Goal: Find specific fact: Find specific fact

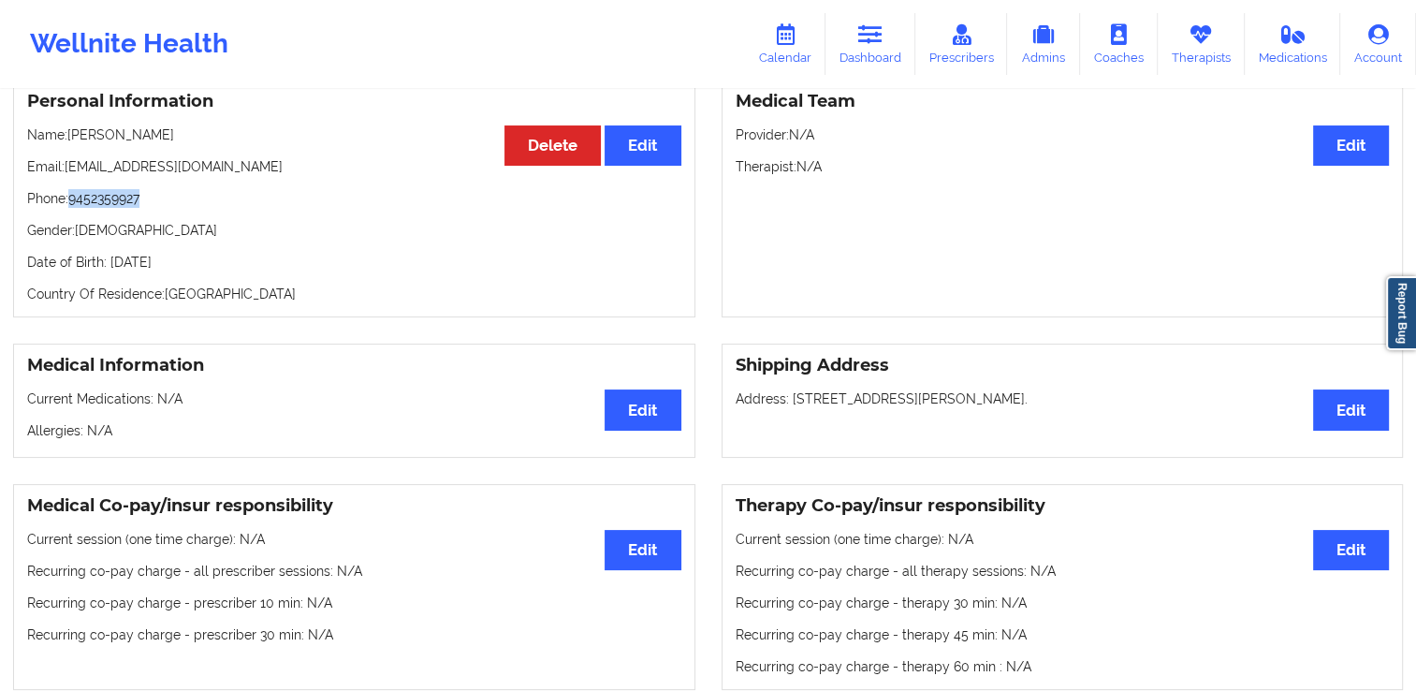
scroll to position [178, 0]
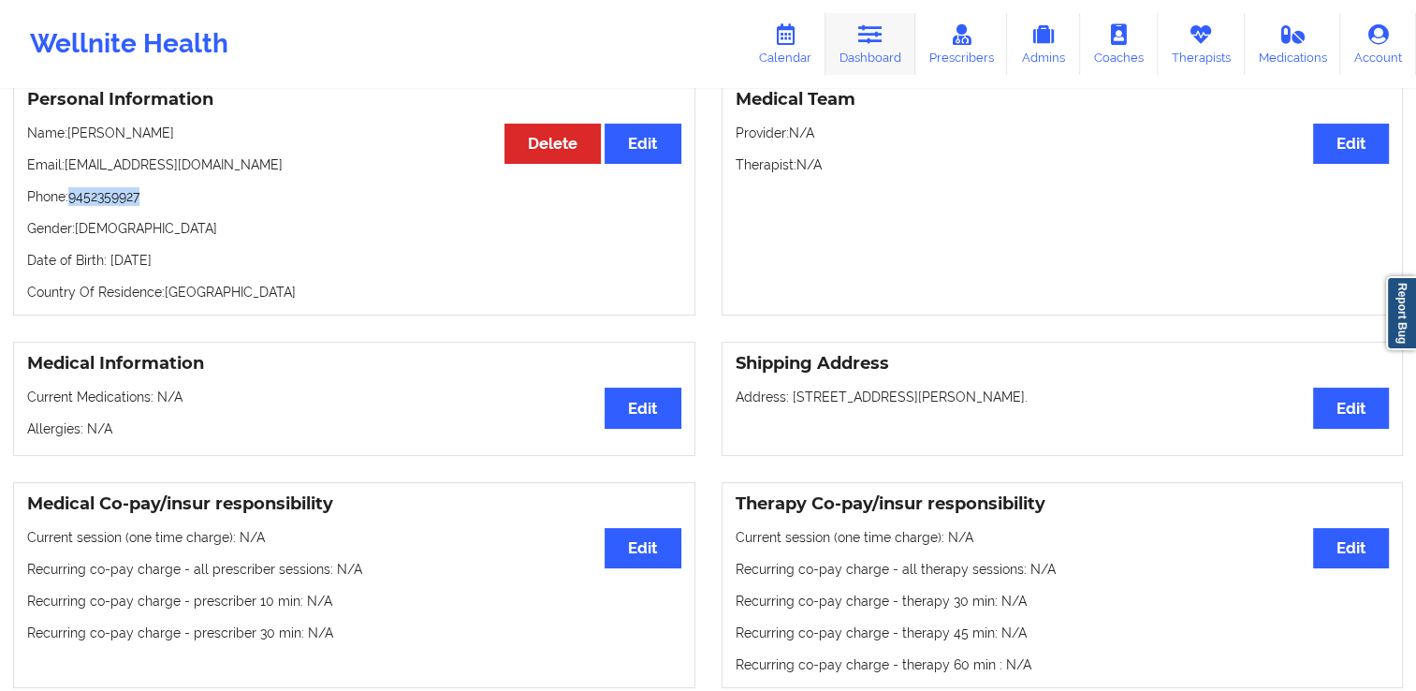
click at [882, 35] on icon at bounding box center [870, 34] width 24 height 21
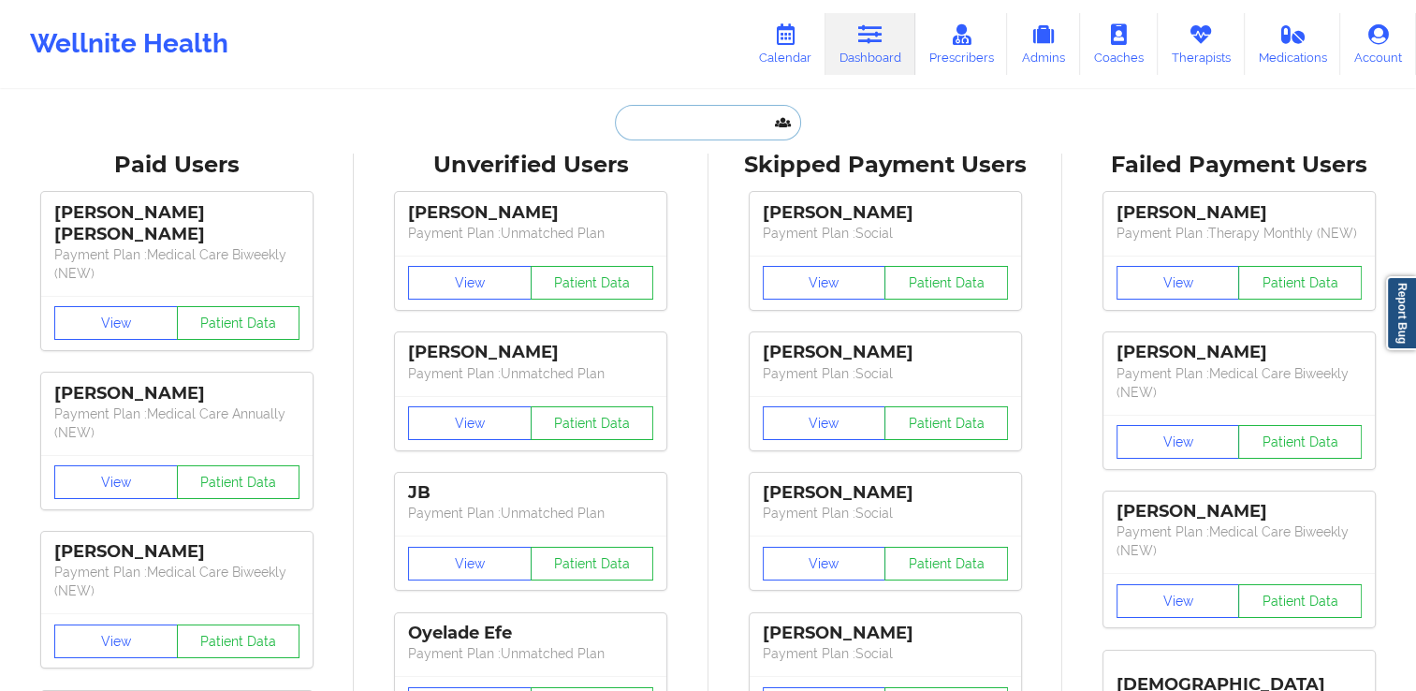
click at [763, 119] on input "text" at bounding box center [707, 123] width 185 height 36
paste input "[PERSON_NAME]"
type input "[PERSON_NAME]"
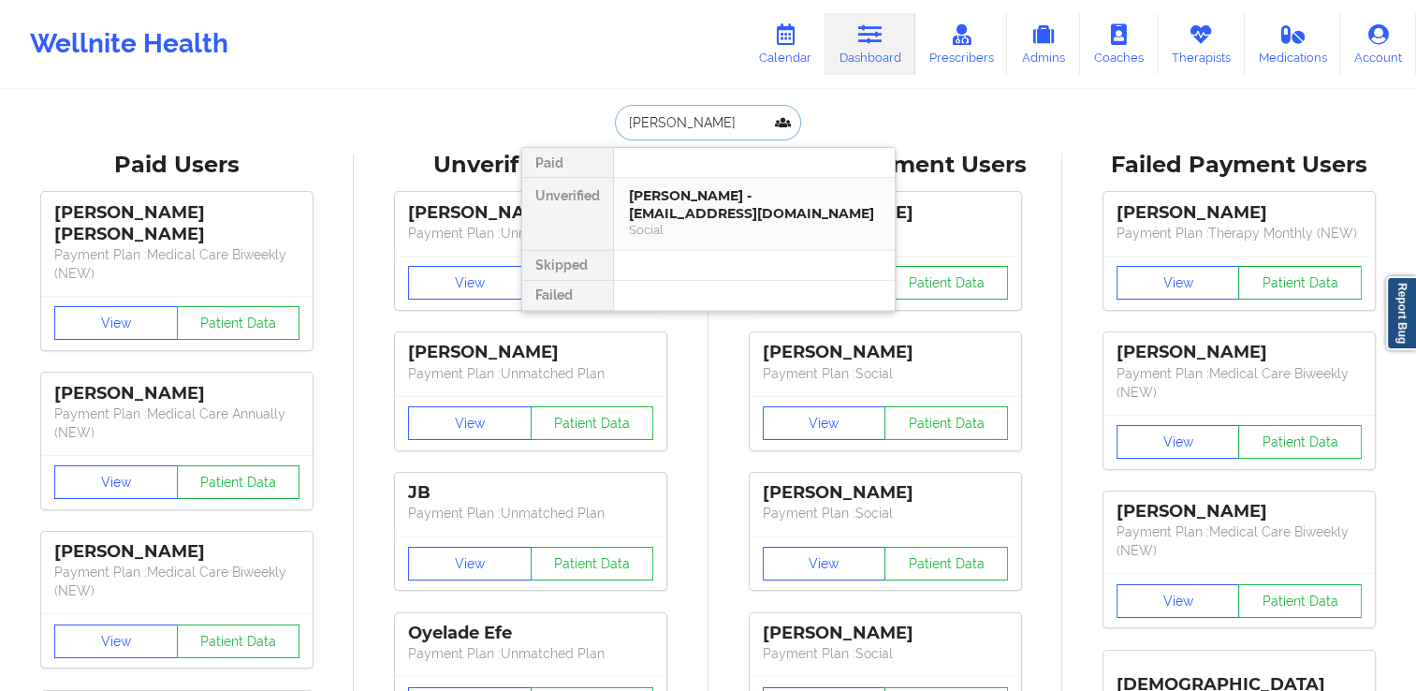
click at [741, 227] on div "Social" at bounding box center [754, 230] width 251 height 16
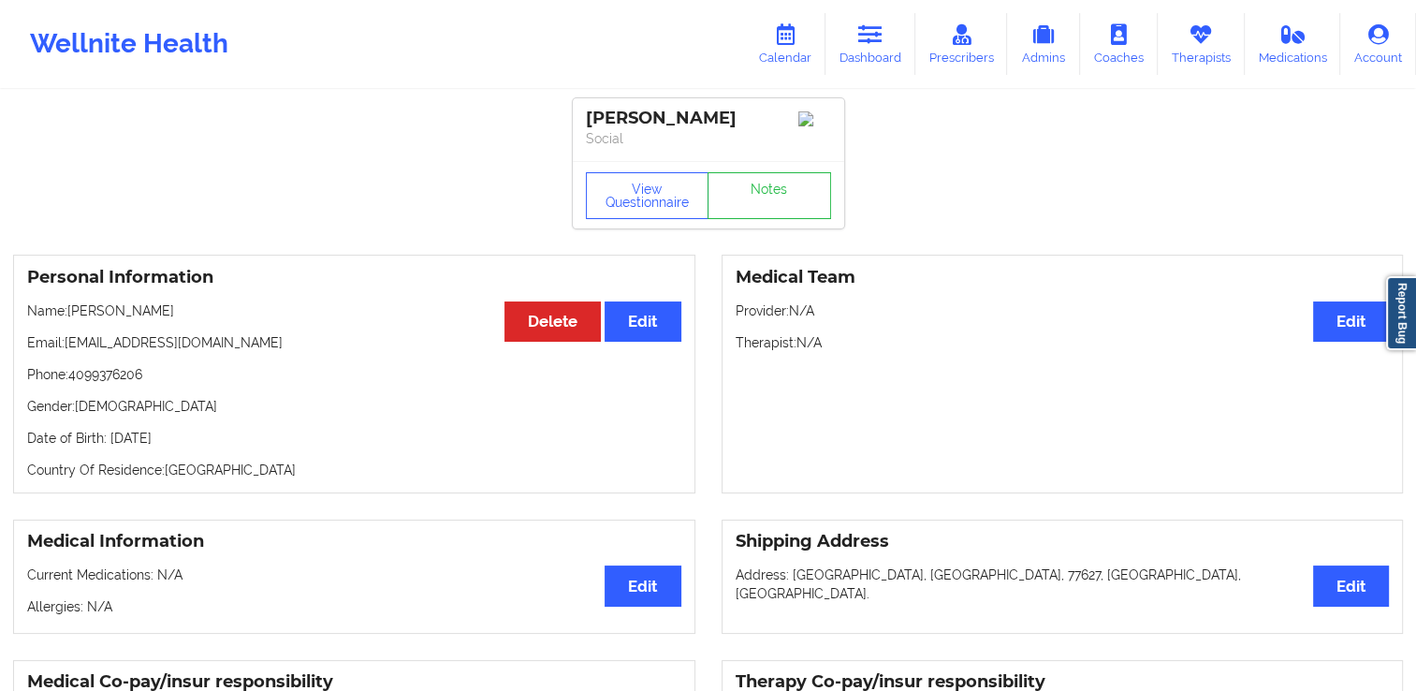
click at [167, 338] on div "Personal Information Edit Delete Name: [PERSON_NAME] Email: [EMAIL_ADDRESS][DOM…" at bounding box center [354, 374] width 682 height 239
drag, startPoint x: 253, startPoint y: 350, endPoint x: 70, endPoint y: 341, distance: 182.8
click at [70, 341] on p "Email: [EMAIL_ADDRESS][DOMAIN_NAME]" at bounding box center [354, 342] width 654 height 19
drag, startPoint x: 70, startPoint y: 341, endPoint x: 282, endPoint y: 361, distance: 212.6
click at [282, 361] on div "Personal Information Edit Delete Name: [PERSON_NAME] Email: [EMAIL_ADDRESS][DOM…" at bounding box center [354, 374] width 682 height 239
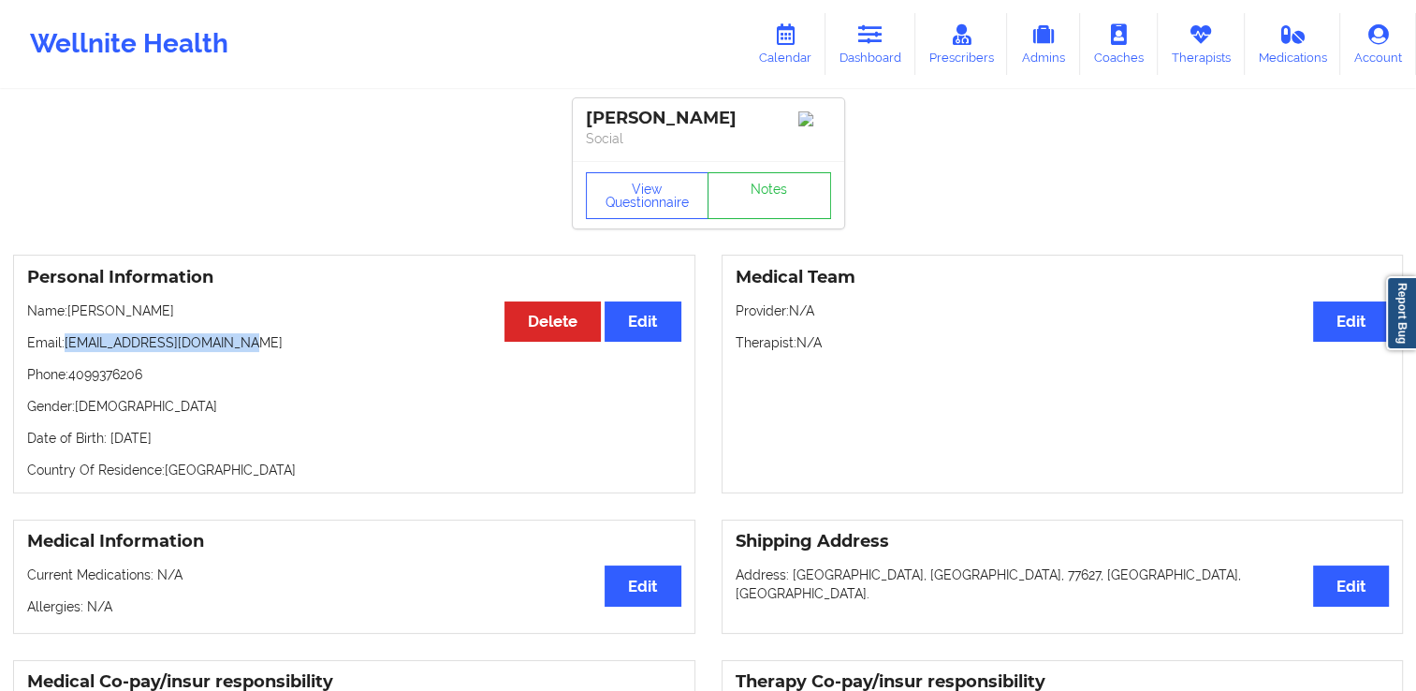
drag, startPoint x: 250, startPoint y: 347, endPoint x: 69, endPoint y: 351, distance: 180.7
click at [69, 351] on p "Email: [EMAIL_ADDRESS][DOMAIN_NAME]" at bounding box center [354, 342] width 654 height 19
copy p "[EMAIL_ADDRESS][DOMAIN_NAME]"
click at [139, 384] on p "Phone: [PHONE_NUMBER]" at bounding box center [354, 374] width 654 height 19
drag, startPoint x: 149, startPoint y: 385, endPoint x: 69, endPoint y: 375, distance: 80.1
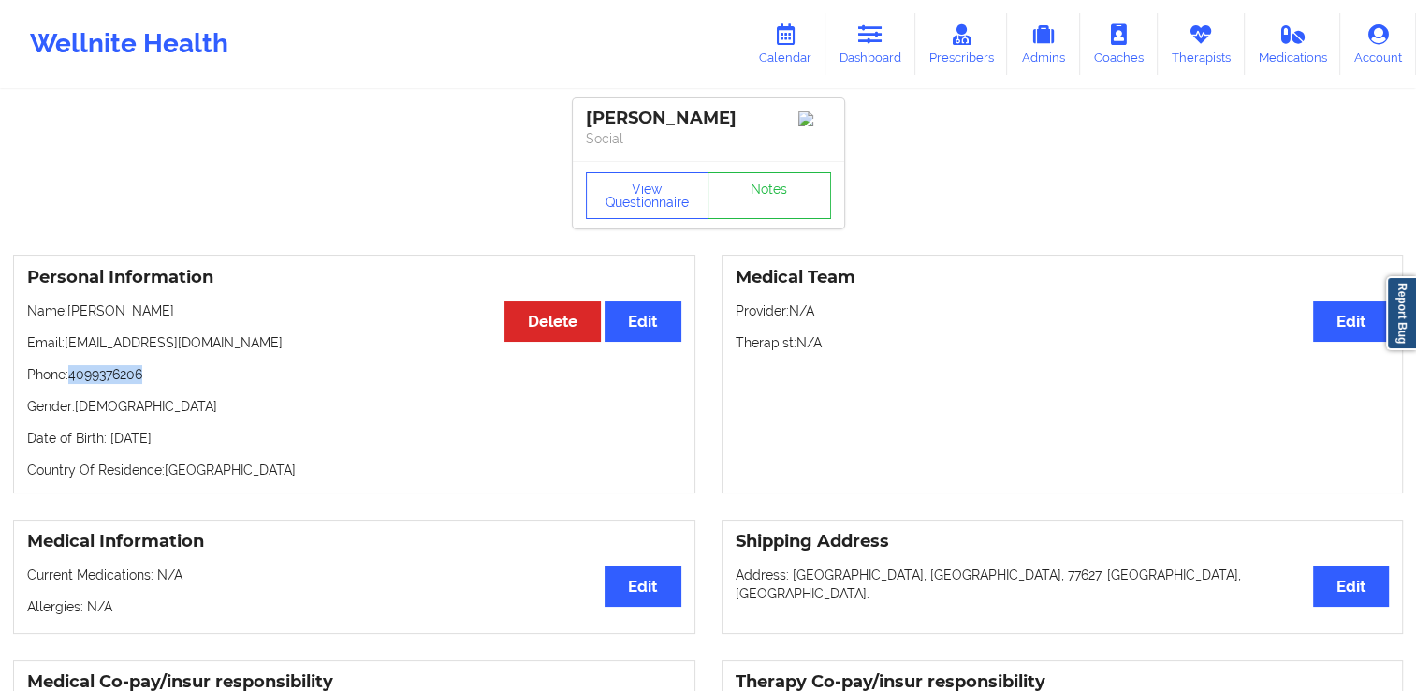
click at [69, 375] on p "Phone: [PHONE_NUMBER]" at bounding box center [354, 374] width 654 height 19
copy p "4099376206"
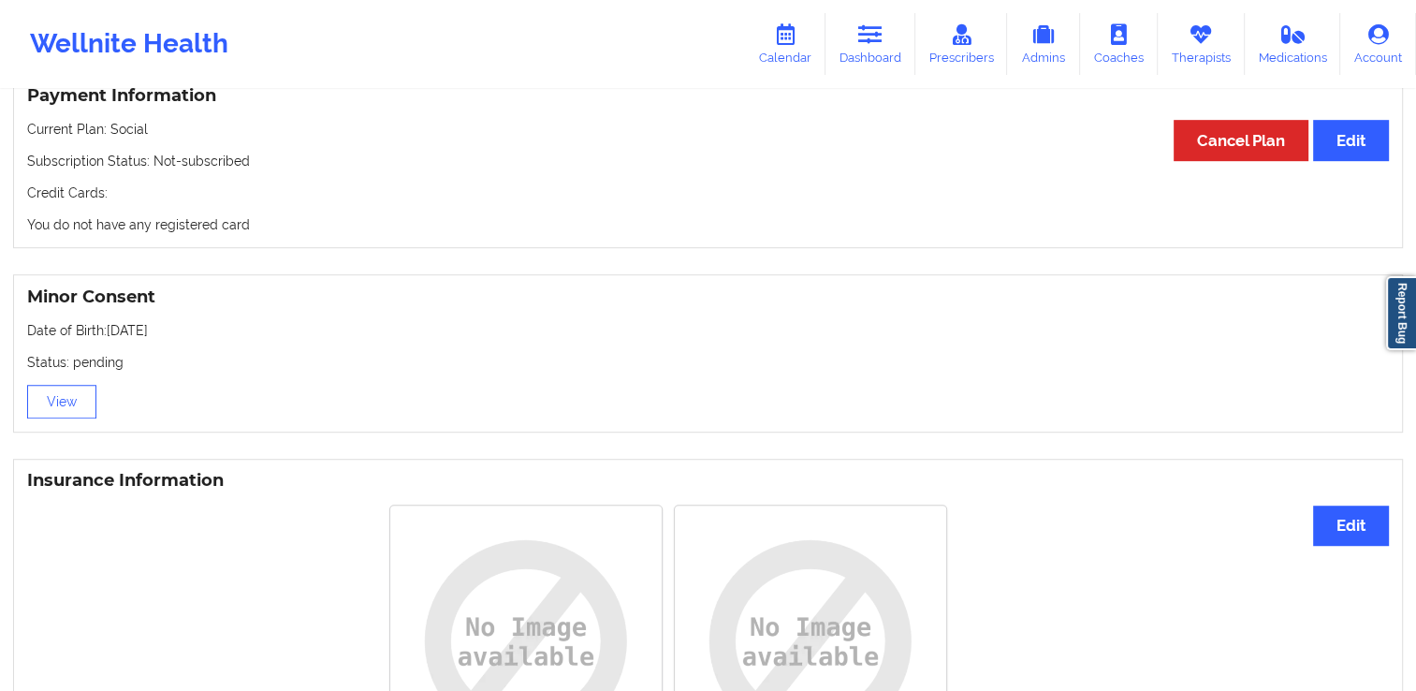
scroll to position [1018, 0]
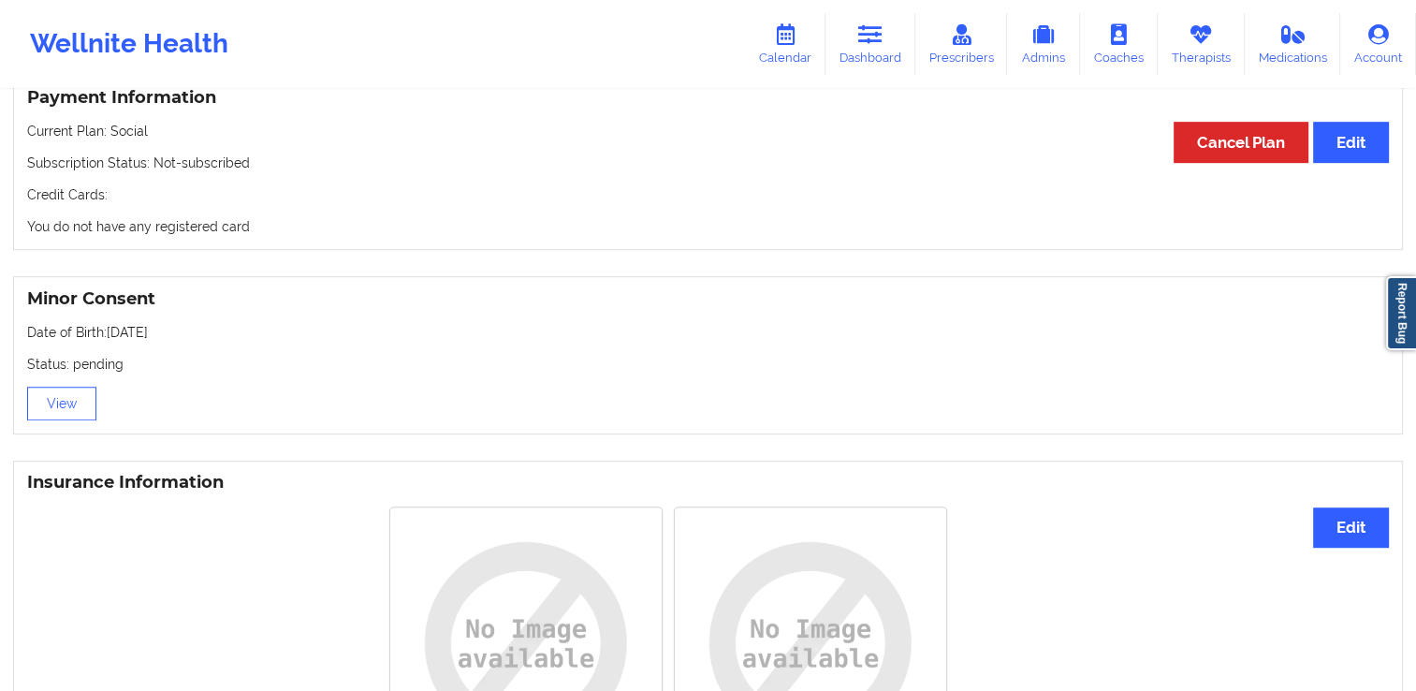
drag, startPoint x: 174, startPoint y: 335, endPoint x: 127, endPoint y: 334, distance: 46.8
click at [127, 334] on p "Date of Birth: [DEMOGRAPHIC_DATA]" at bounding box center [708, 332] width 1362 height 19
drag, startPoint x: 127, startPoint y: 334, endPoint x: 194, endPoint y: 346, distance: 67.6
click at [194, 346] on div "Minor Consent Date of Birth: [DEMOGRAPHIC_DATA] Status: pending View" at bounding box center [708, 355] width 1390 height 158
drag, startPoint x: 194, startPoint y: 346, endPoint x: 186, endPoint y: 331, distance: 16.7
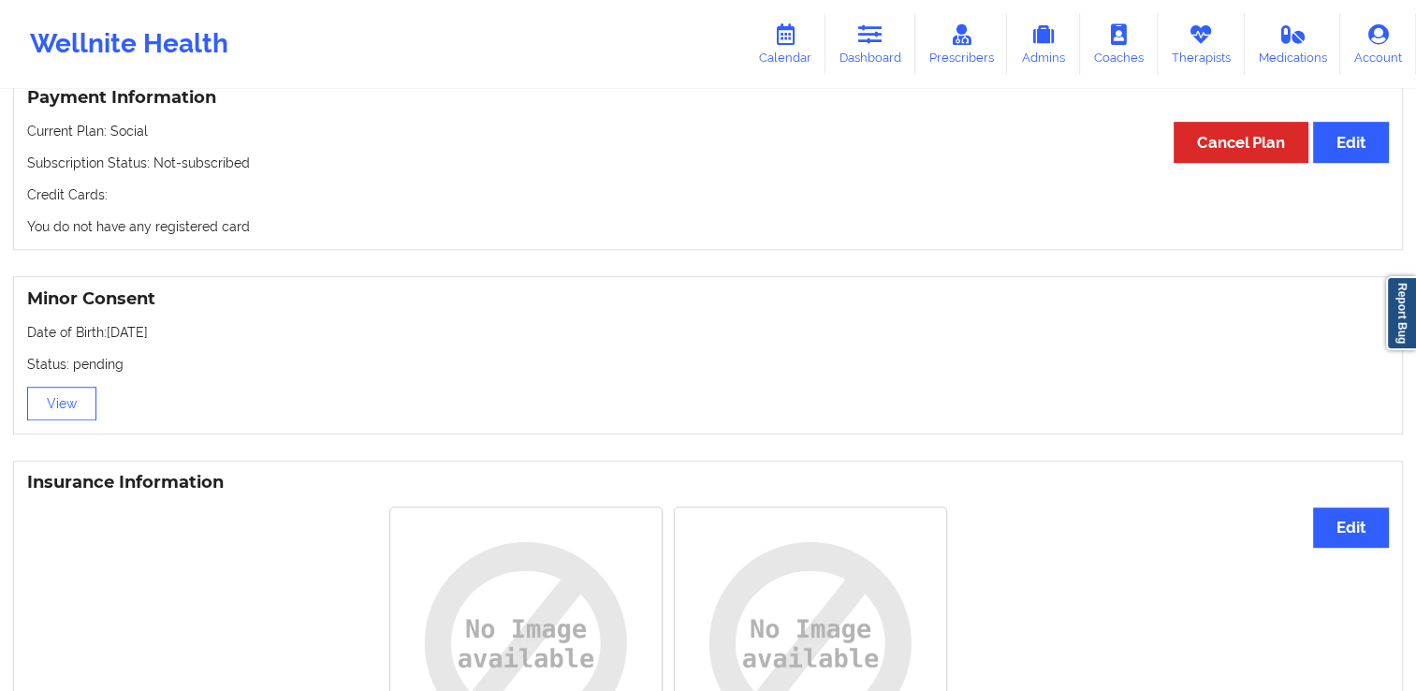
click at [186, 331] on p "Date of Birth: [DEMOGRAPHIC_DATA]" at bounding box center [708, 332] width 1362 height 19
drag, startPoint x: 183, startPoint y: 331, endPoint x: 109, endPoint y: 334, distance: 74.9
click at [109, 334] on p "Date of Birth: [DEMOGRAPHIC_DATA]" at bounding box center [708, 332] width 1362 height 19
copy p "[DATE]"
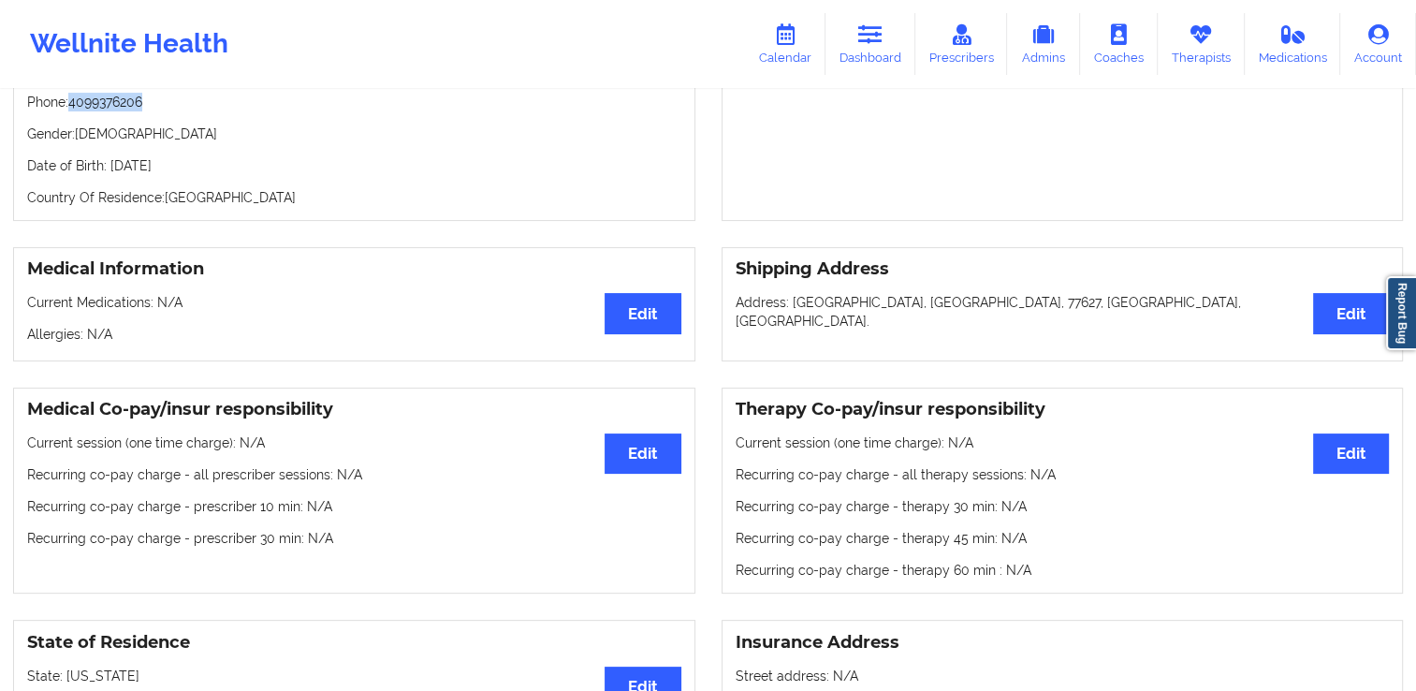
scroll to position [95, 0]
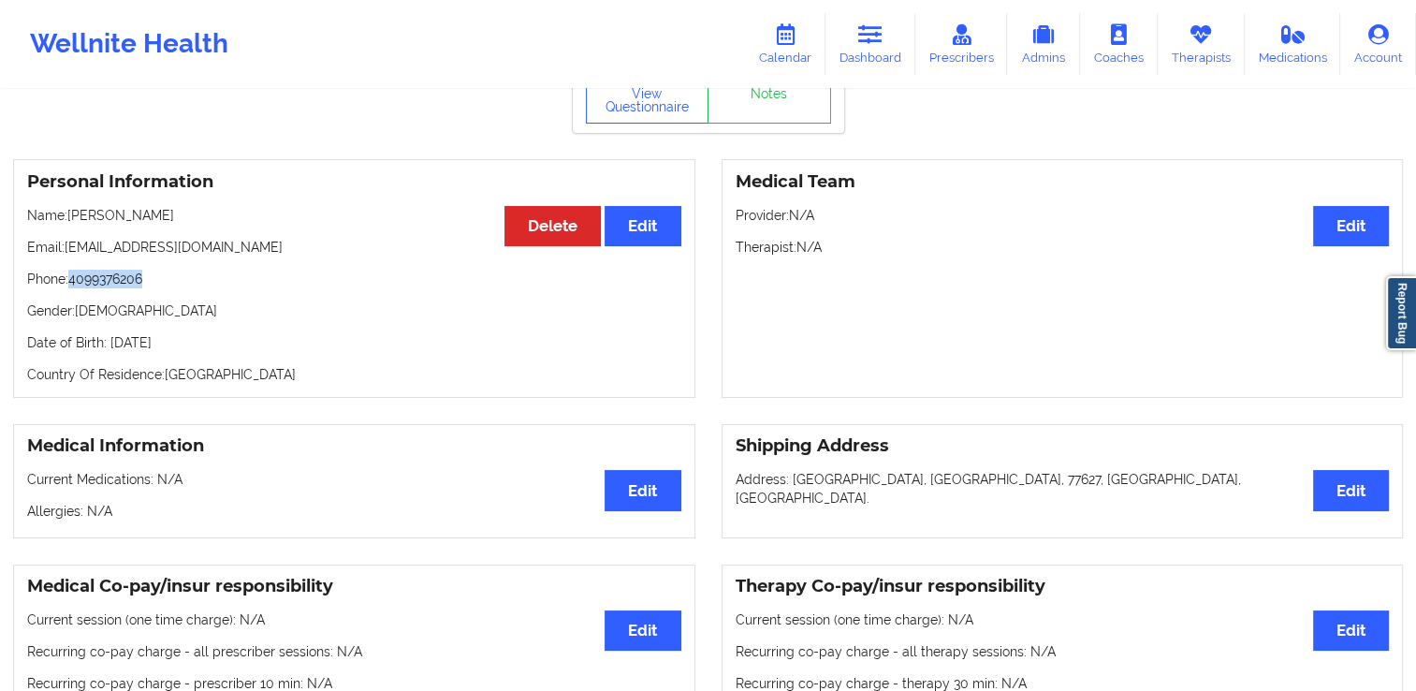
drag, startPoint x: 148, startPoint y: 285, endPoint x: 69, endPoint y: 283, distance: 78.7
click at [69, 283] on p "Phone: [PHONE_NUMBER]" at bounding box center [354, 279] width 654 height 19
click at [165, 298] on div "Personal Information Edit Delete Name: [PERSON_NAME] Email: [EMAIL_ADDRESS][DOM…" at bounding box center [354, 278] width 682 height 239
drag, startPoint x: 144, startPoint y: 273, endPoint x: 71, endPoint y: 283, distance: 73.6
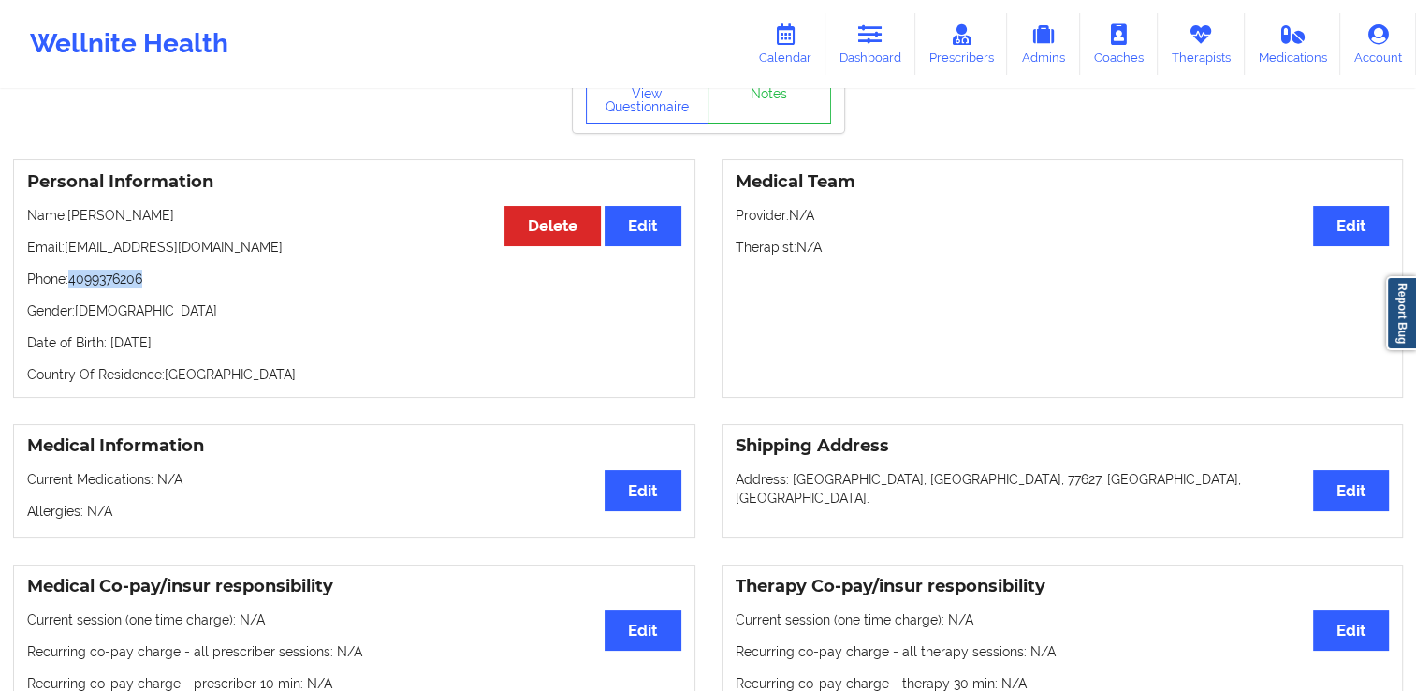
click at [71, 283] on div "Personal Information Edit Delete Name: [PERSON_NAME] Email: [EMAIL_ADDRESS][DOM…" at bounding box center [354, 278] width 682 height 239
copy p "4099376206"
drag, startPoint x: 1415, startPoint y: 258, endPoint x: 1423, endPoint y: 328, distance: 69.7
click at [1415, 328] on html "Wellnite Health Calendar Dashboard Prescribers Admins Coaches Therapists Medica…" at bounding box center [708, 250] width 1416 height 691
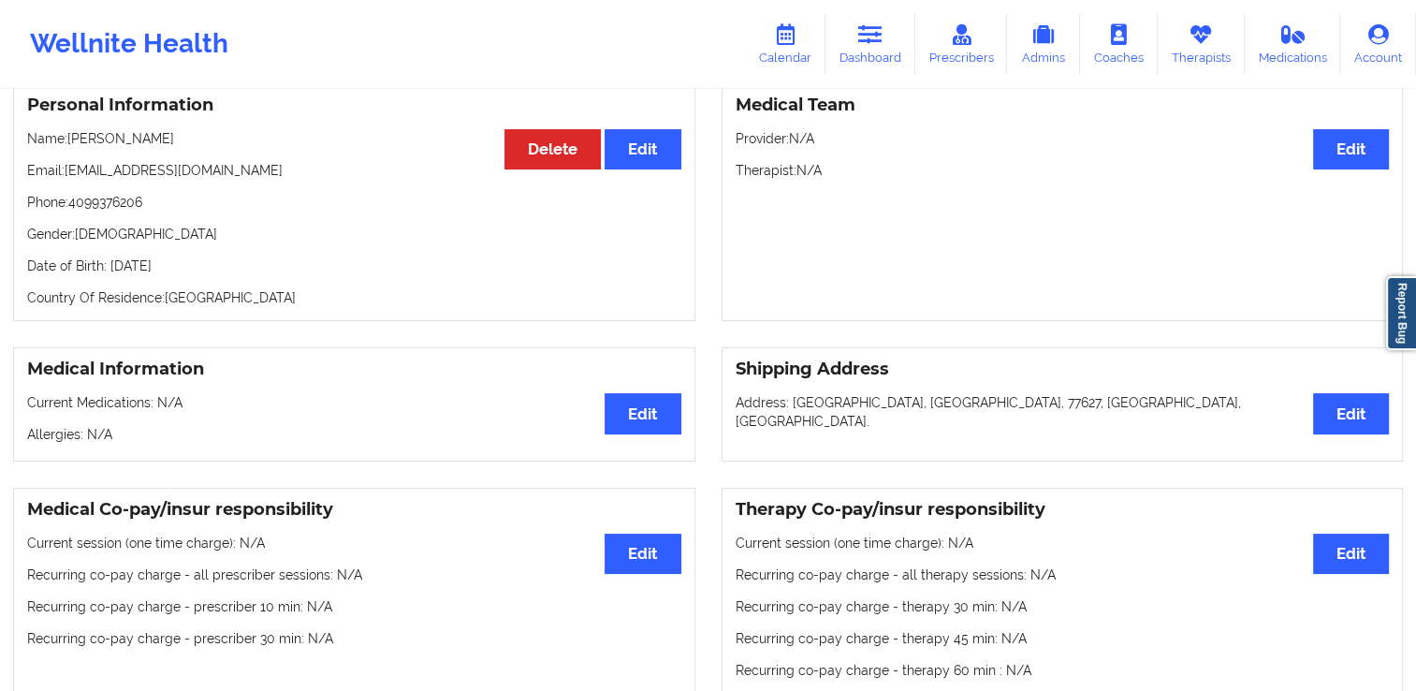
scroll to position [0, 0]
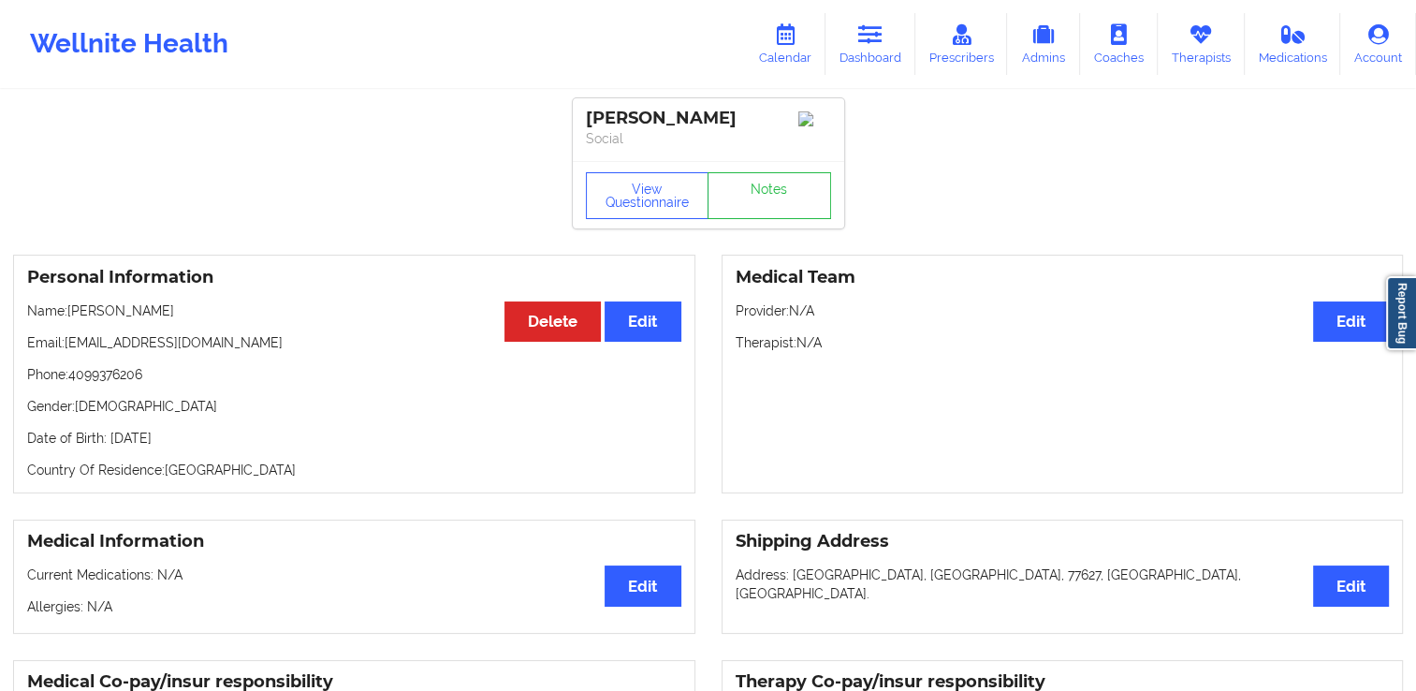
drag, startPoint x: 769, startPoint y: 115, endPoint x: 592, endPoint y: 118, distance: 177.0
click at [592, 118] on div "[PERSON_NAME]" at bounding box center [708, 119] width 245 height 22
click at [591, 120] on div "[PERSON_NAME]" at bounding box center [708, 119] width 245 height 22
drag, startPoint x: 591, startPoint y: 120, endPoint x: 763, endPoint y: 107, distance: 172.7
click at [763, 107] on div "[PERSON_NAME] Social" at bounding box center [708, 129] width 271 height 63
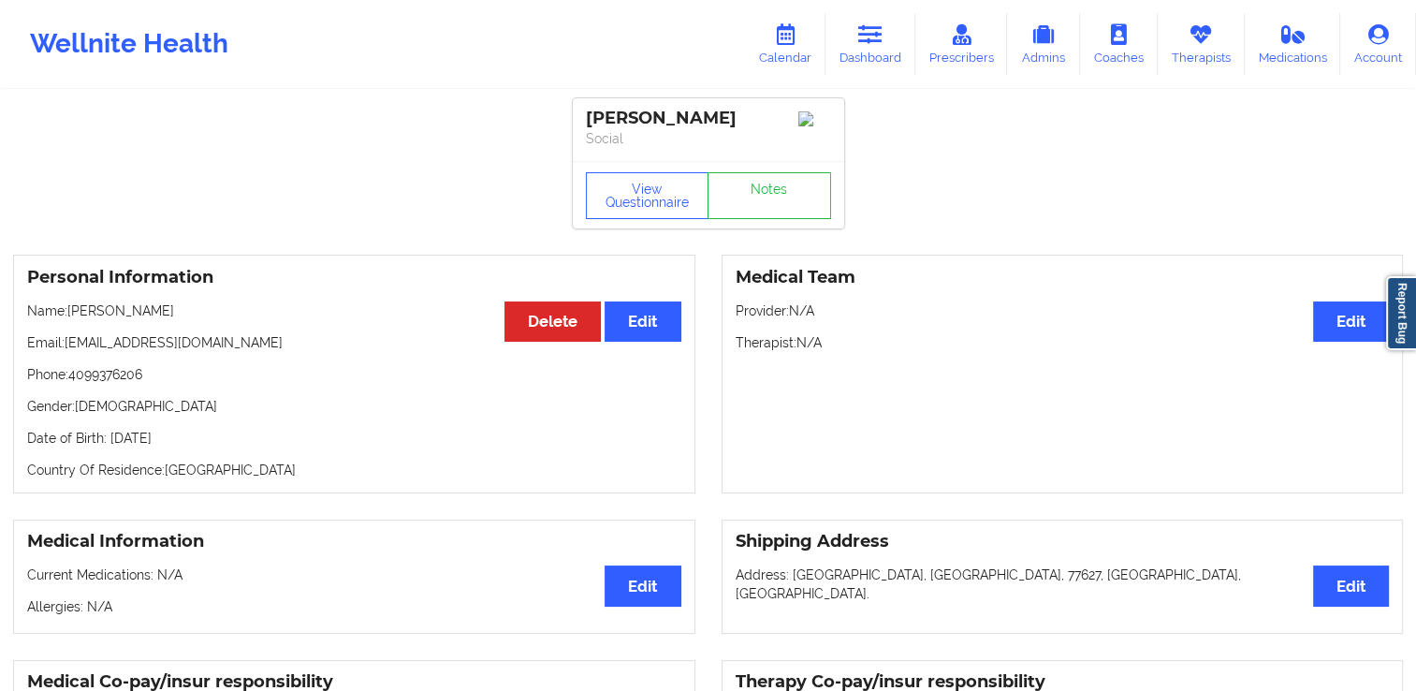
copy div "[PERSON_NAME]"
drag, startPoint x: 260, startPoint y: 358, endPoint x: 135, endPoint y: 346, distance: 125.9
click at [135, 346] on div "Personal Information Edit Delete Name: [PERSON_NAME] Email: [EMAIL_ADDRESS][DOM…" at bounding box center [354, 374] width 682 height 239
click at [286, 341] on p "Email: [EMAIL_ADDRESS][DOMAIN_NAME]" at bounding box center [354, 342] width 654 height 19
drag, startPoint x: 264, startPoint y: 346, endPoint x: 66, endPoint y: 348, distance: 197.5
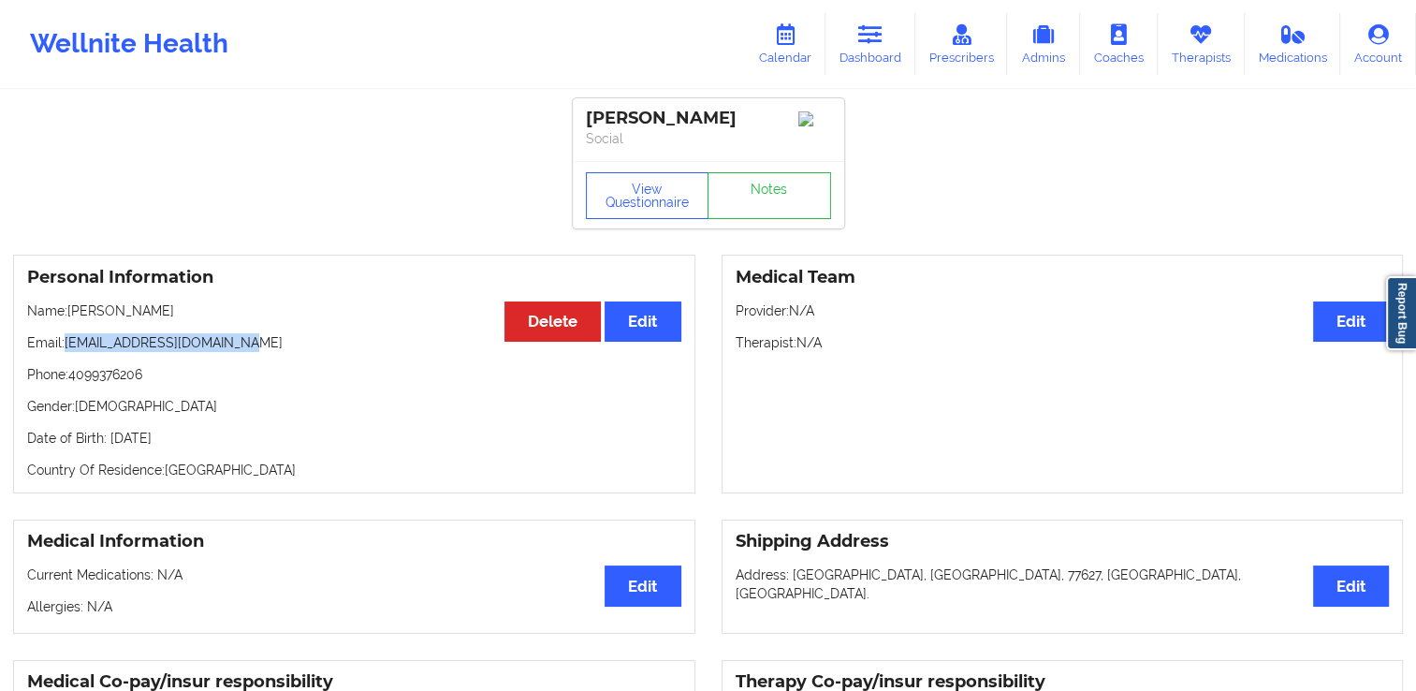
click at [66, 348] on p "Email: [EMAIL_ADDRESS][DOMAIN_NAME]" at bounding box center [354, 342] width 654 height 19
copy p "[EMAIL_ADDRESS][DOMAIN_NAME]"
click at [916, 57] on link "Dashboard" at bounding box center [871, 44] width 90 height 62
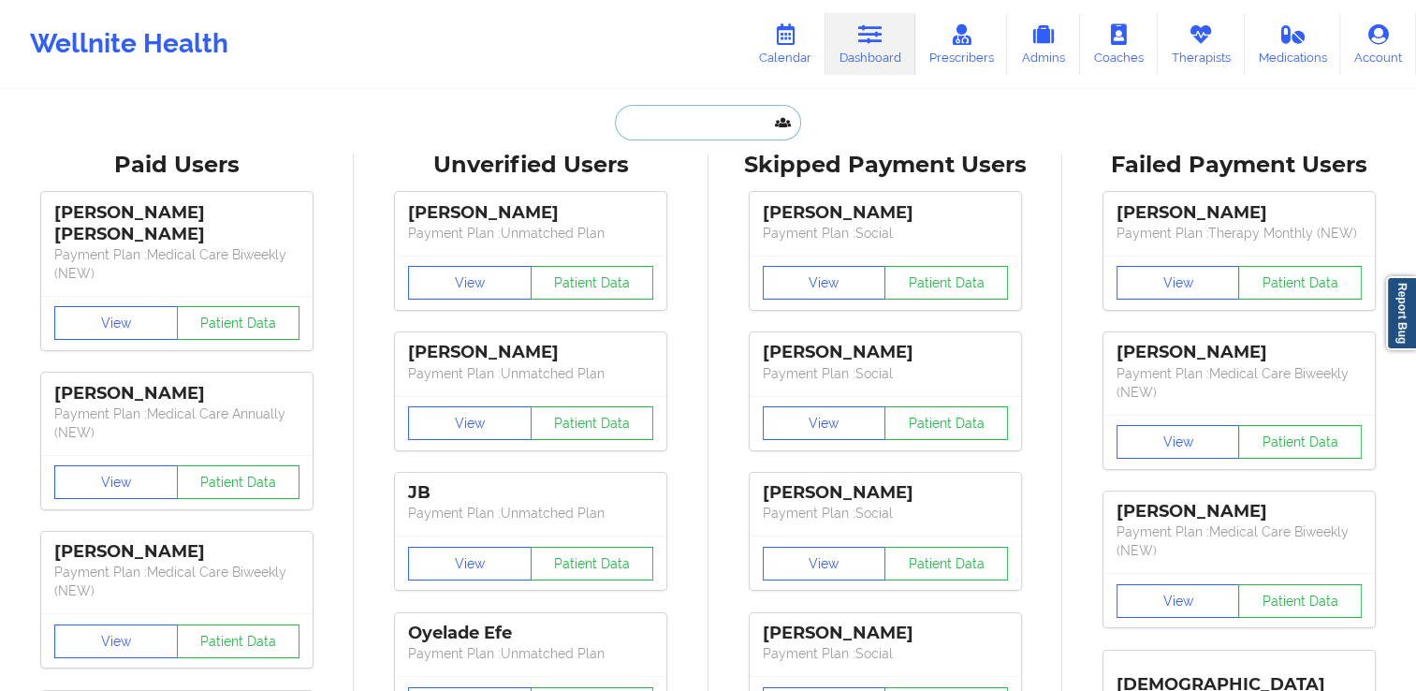
paste input "[PERSON_NAME]"
type input "[PERSON_NAME]"
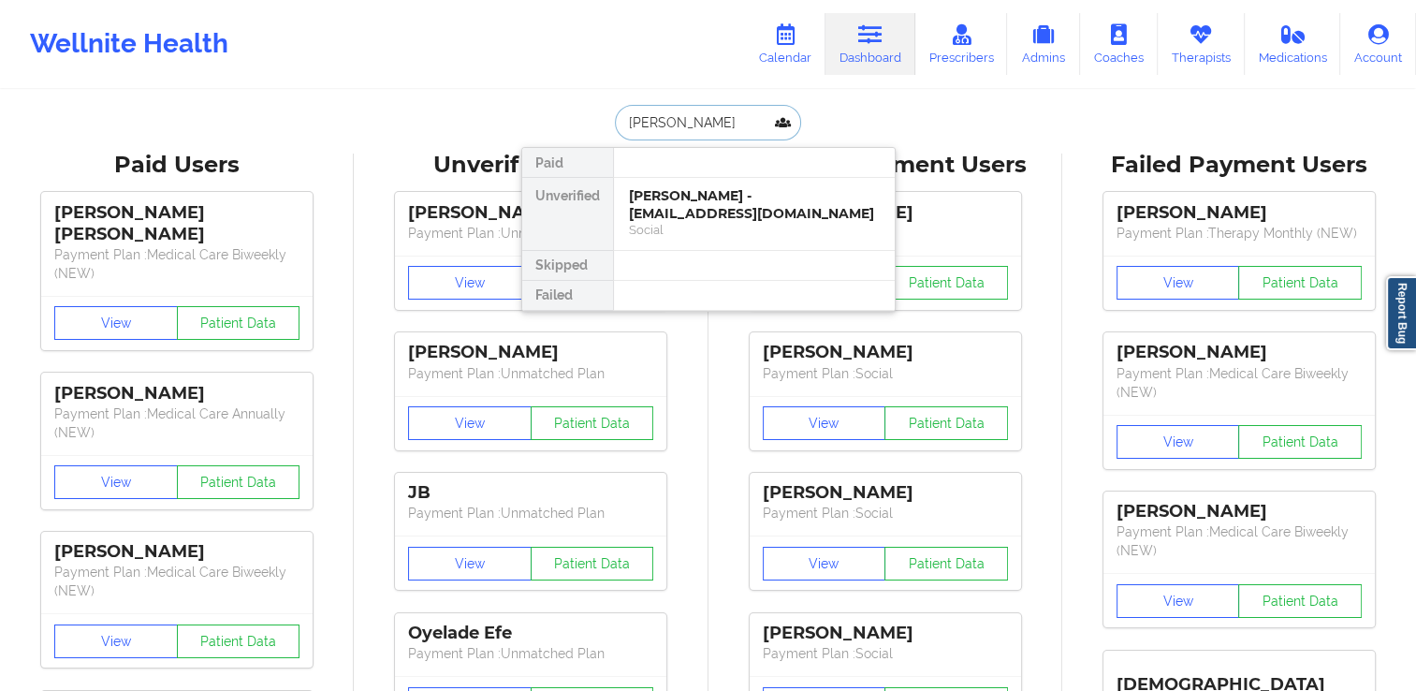
click at [731, 125] on input "[PERSON_NAME]" at bounding box center [707, 123] width 185 height 36
click at [709, 205] on div "[PERSON_NAME] - [EMAIL_ADDRESS][DOMAIN_NAME]" at bounding box center [754, 204] width 251 height 35
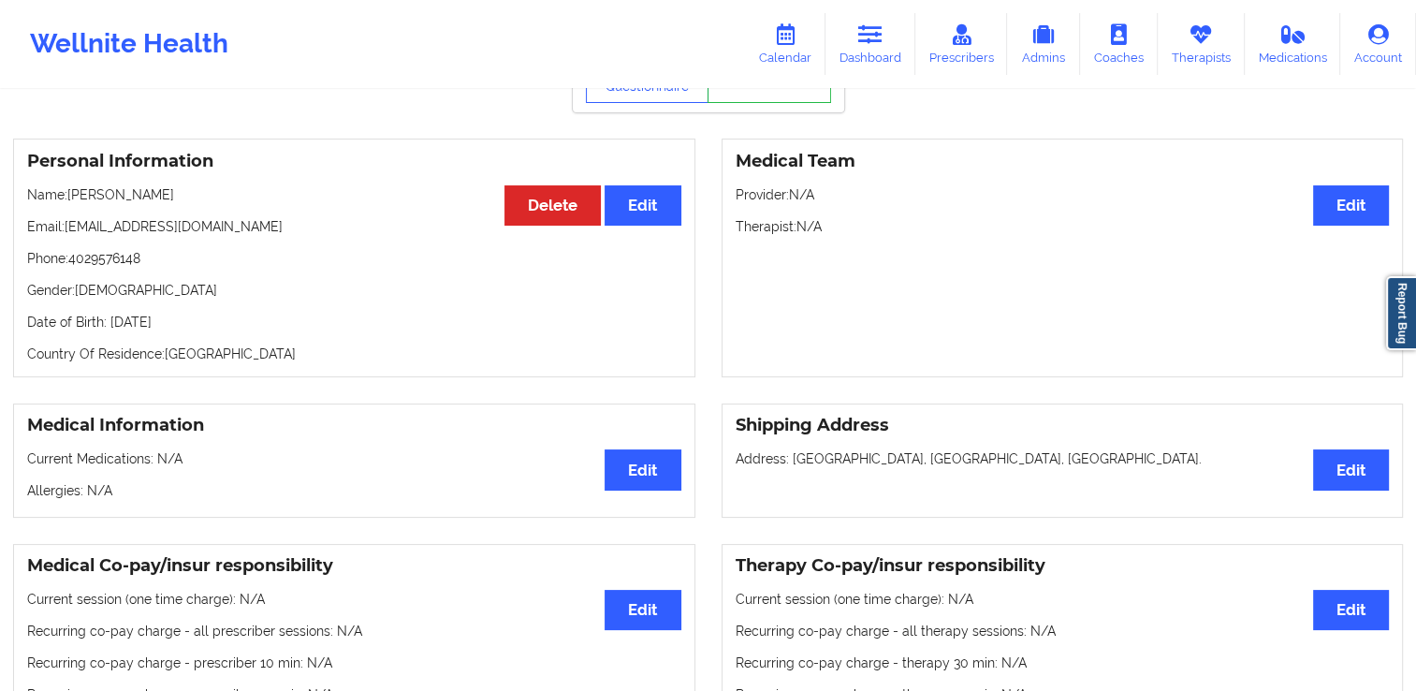
scroll to position [104, 0]
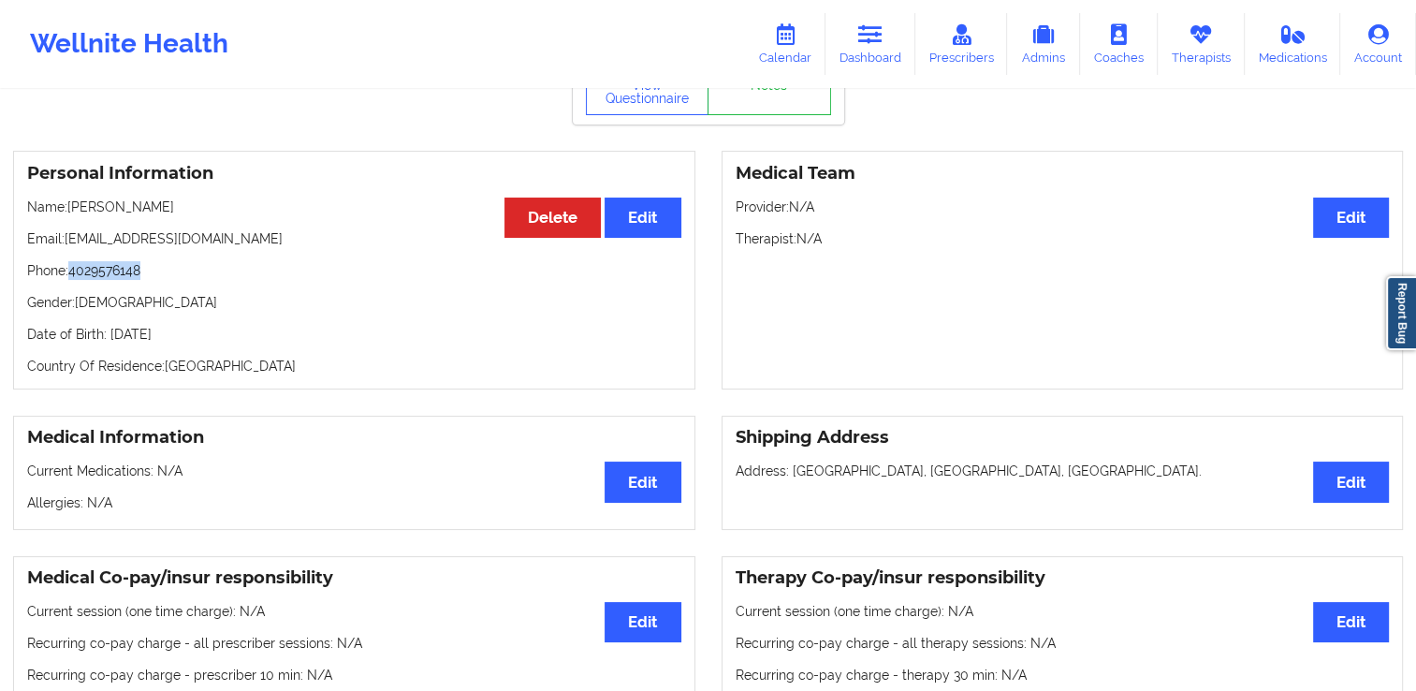
drag, startPoint x: 149, startPoint y: 279, endPoint x: 75, endPoint y: 271, distance: 74.4
click at [75, 271] on p "Phone: [PHONE_NUMBER]" at bounding box center [354, 270] width 654 height 19
copy p "4029576148"
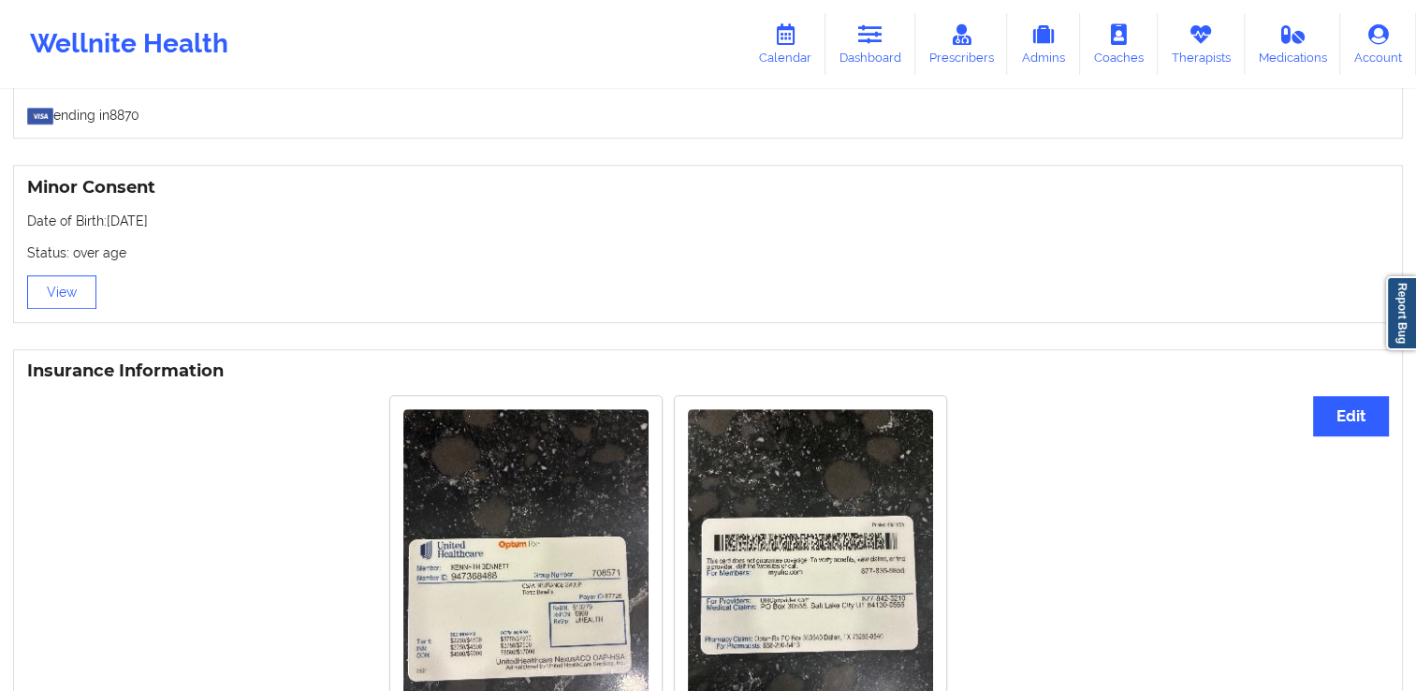
scroll to position [1131, 0]
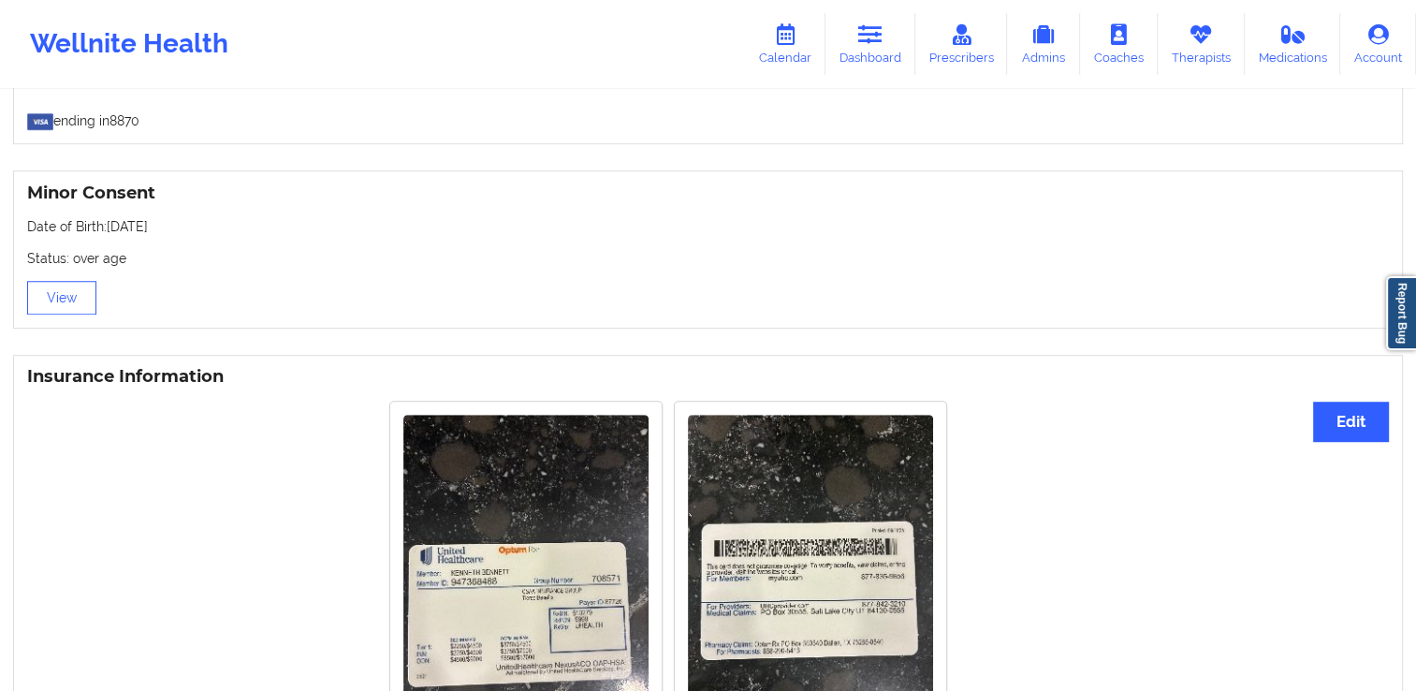
drag, startPoint x: 206, startPoint y: 227, endPoint x: 109, endPoint y: 226, distance: 97.4
click at [109, 226] on p "Date of Birth: [DEMOGRAPHIC_DATA]" at bounding box center [708, 226] width 1362 height 19
copy p "[DATE]"
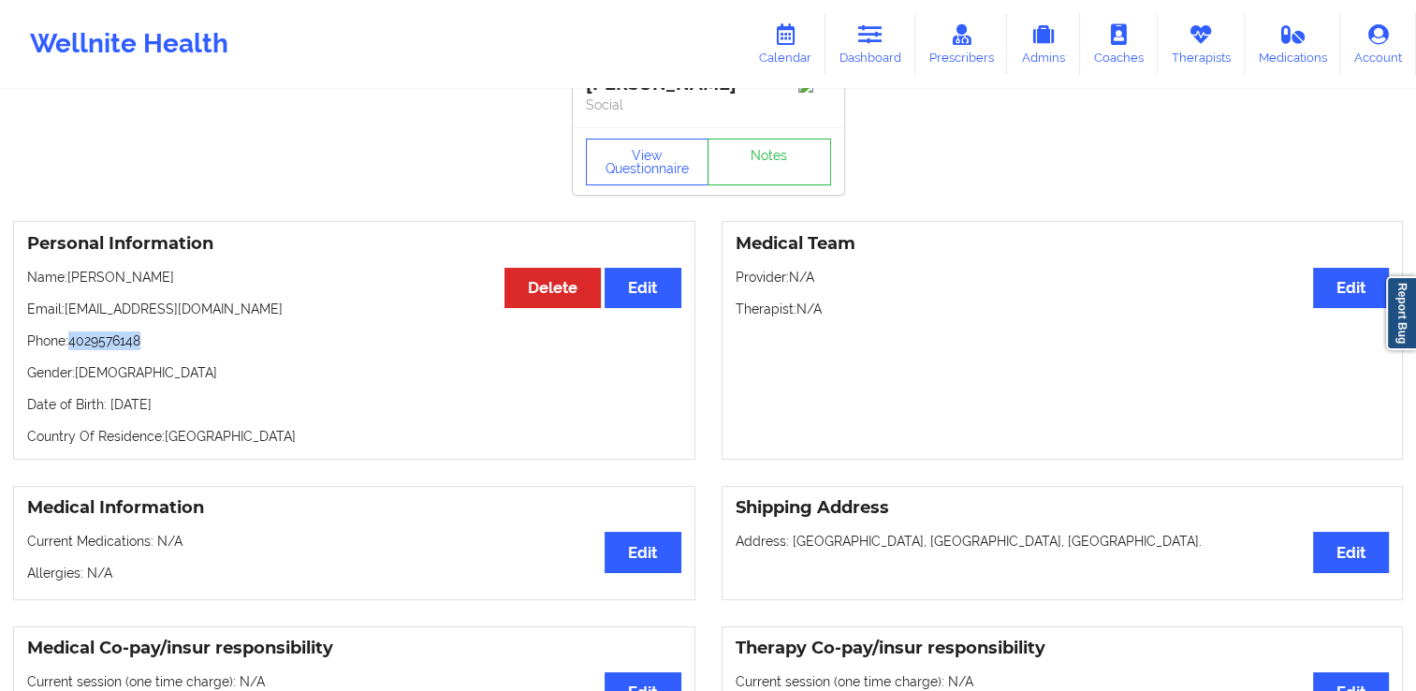
scroll to position [44, 0]
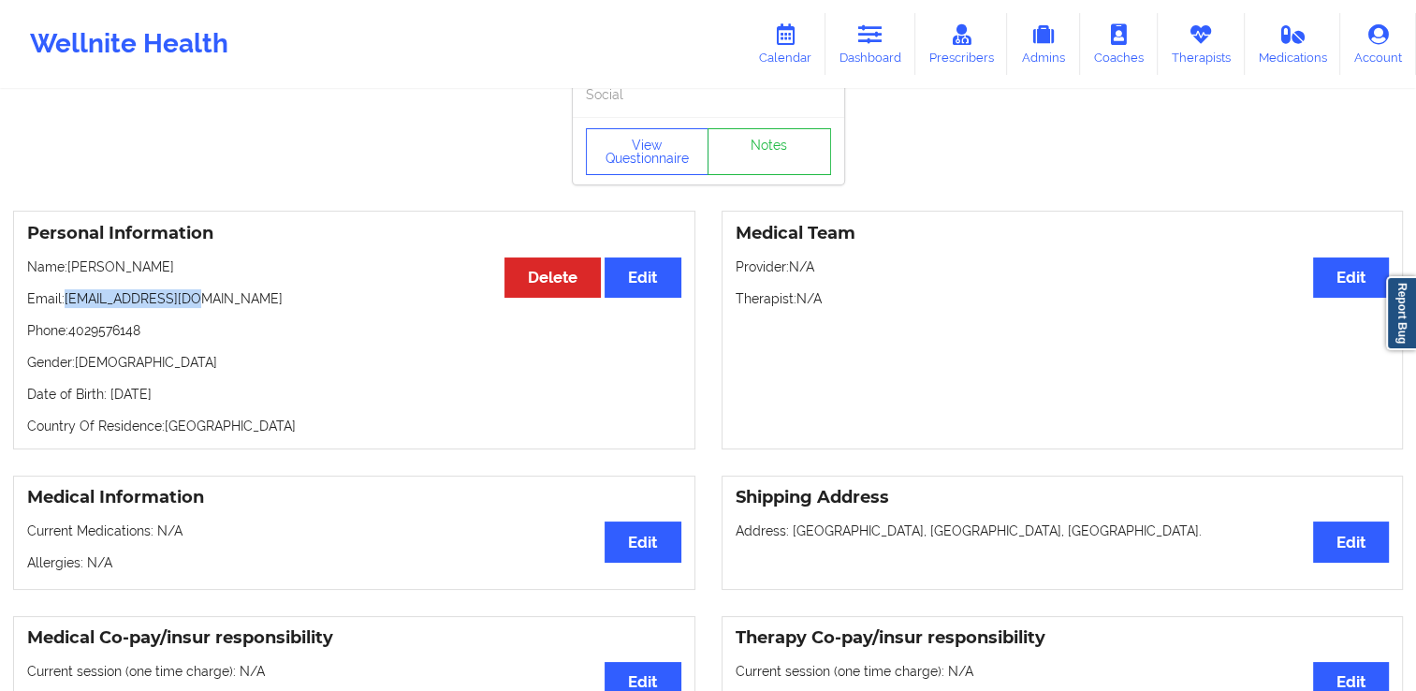
drag, startPoint x: 213, startPoint y: 306, endPoint x: 68, endPoint y: 301, distance: 144.2
click at [68, 301] on p "Email: [EMAIL_ADDRESS][DOMAIN_NAME]" at bounding box center [354, 298] width 654 height 19
copy p "[EMAIL_ADDRESS][DOMAIN_NAME]"
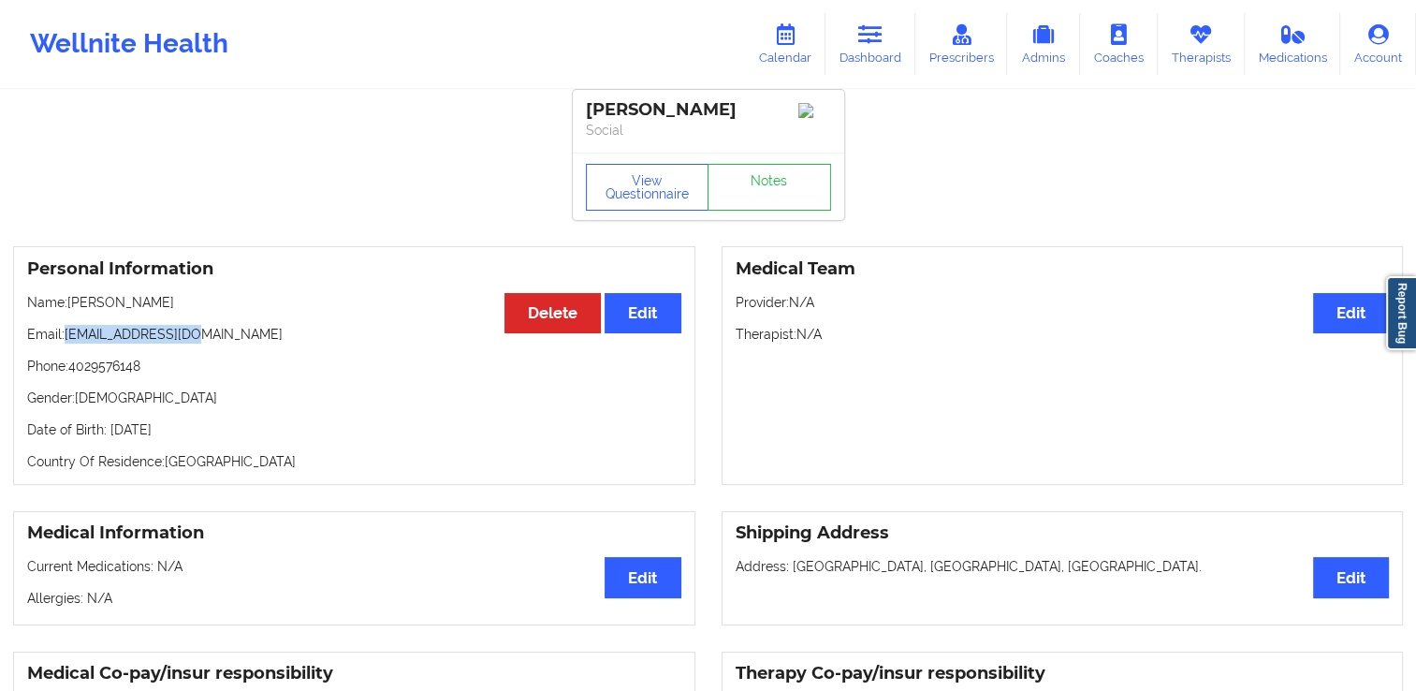
scroll to position [4, 0]
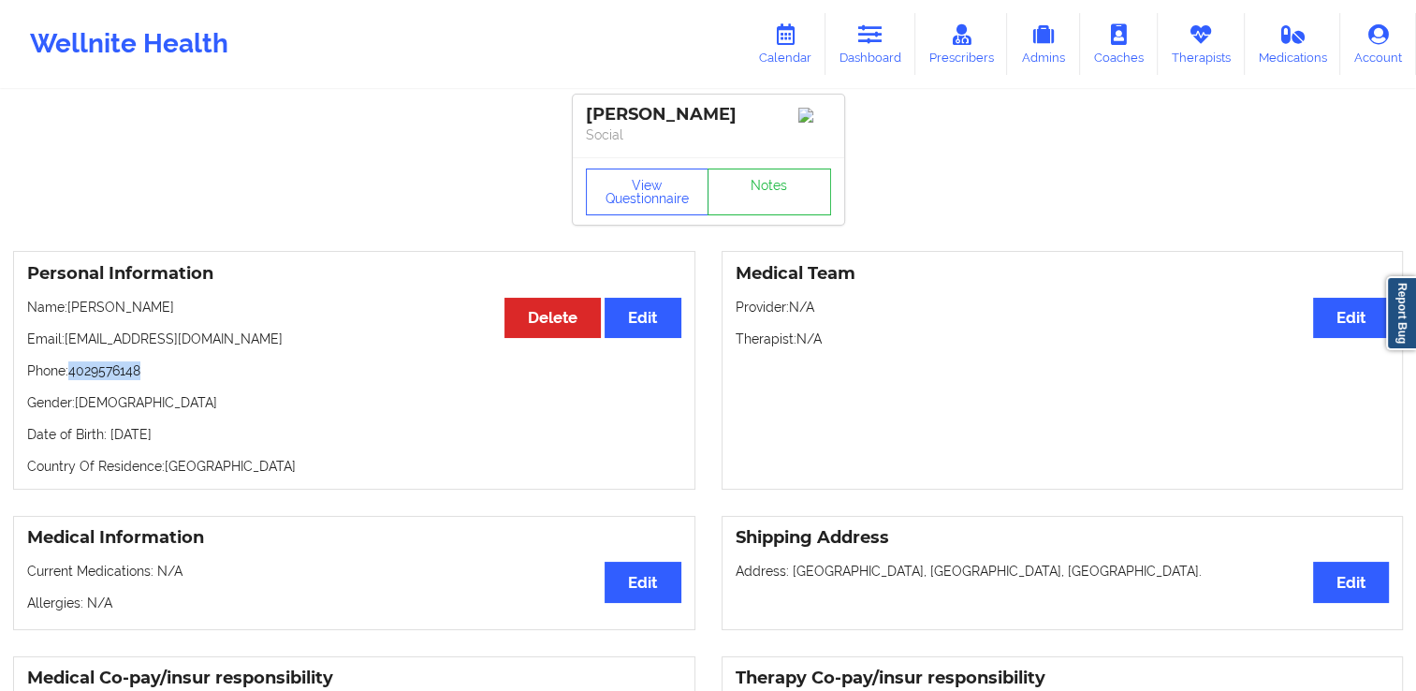
drag, startPoint x: 150, startPoint y: 377, endPoint x: 72, endPoint y: 376, distance: 77.7
click at [72, 376] on p "Phone: [PHONE_NUMBER]" at bounding box center [354, 370] width 654 height 19
copy p "4029576148"
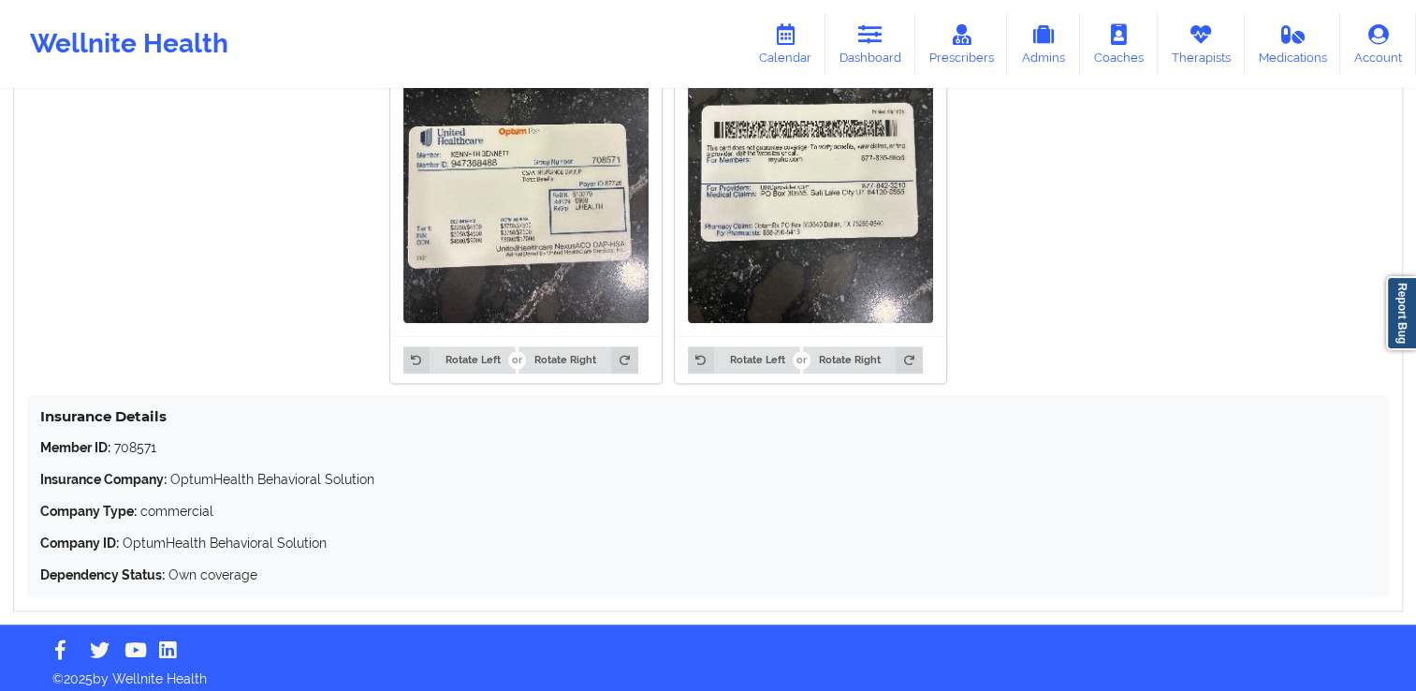
scroll to position [1561, 0]
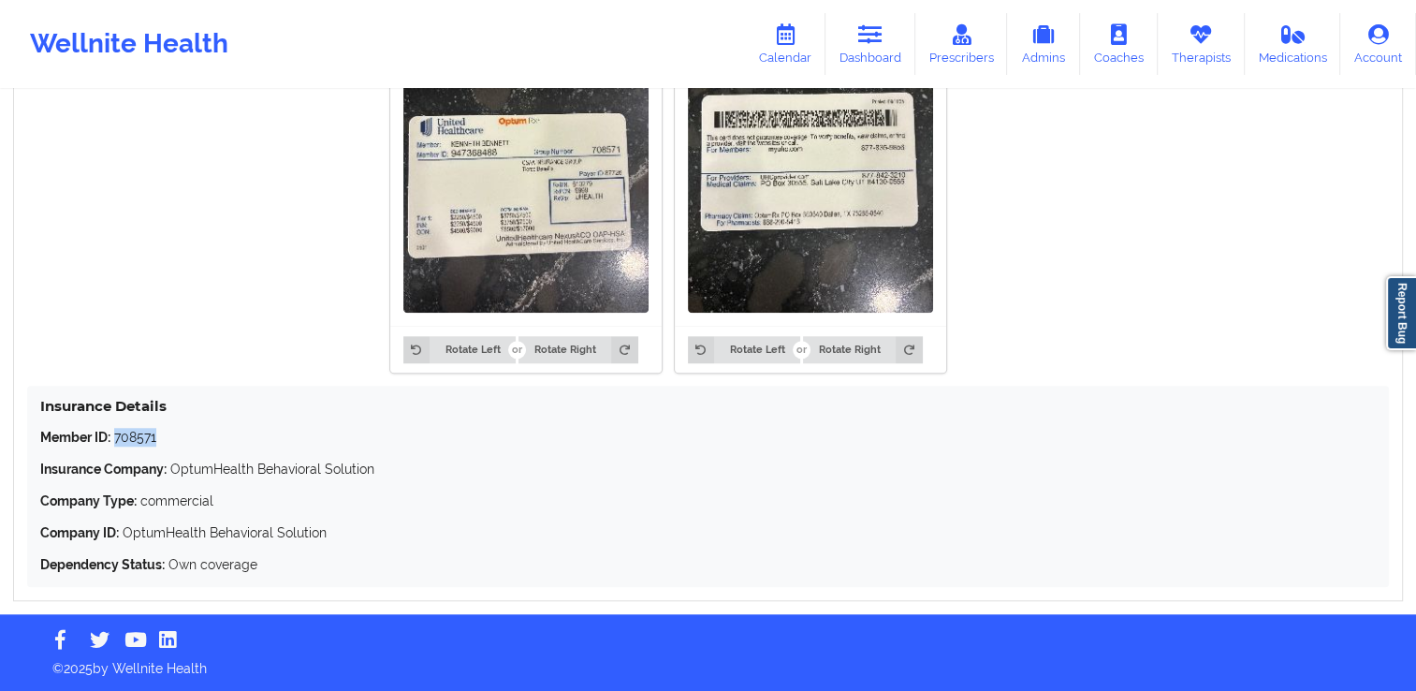
drag, startPoint x: 161, startPoint y: 433, endPoint x: 115, endPoint y: 442, distance: 46.6
click at [115, 442] on p "Member ID: 708571" at bounding box center [708, 437] width 1336 height 19
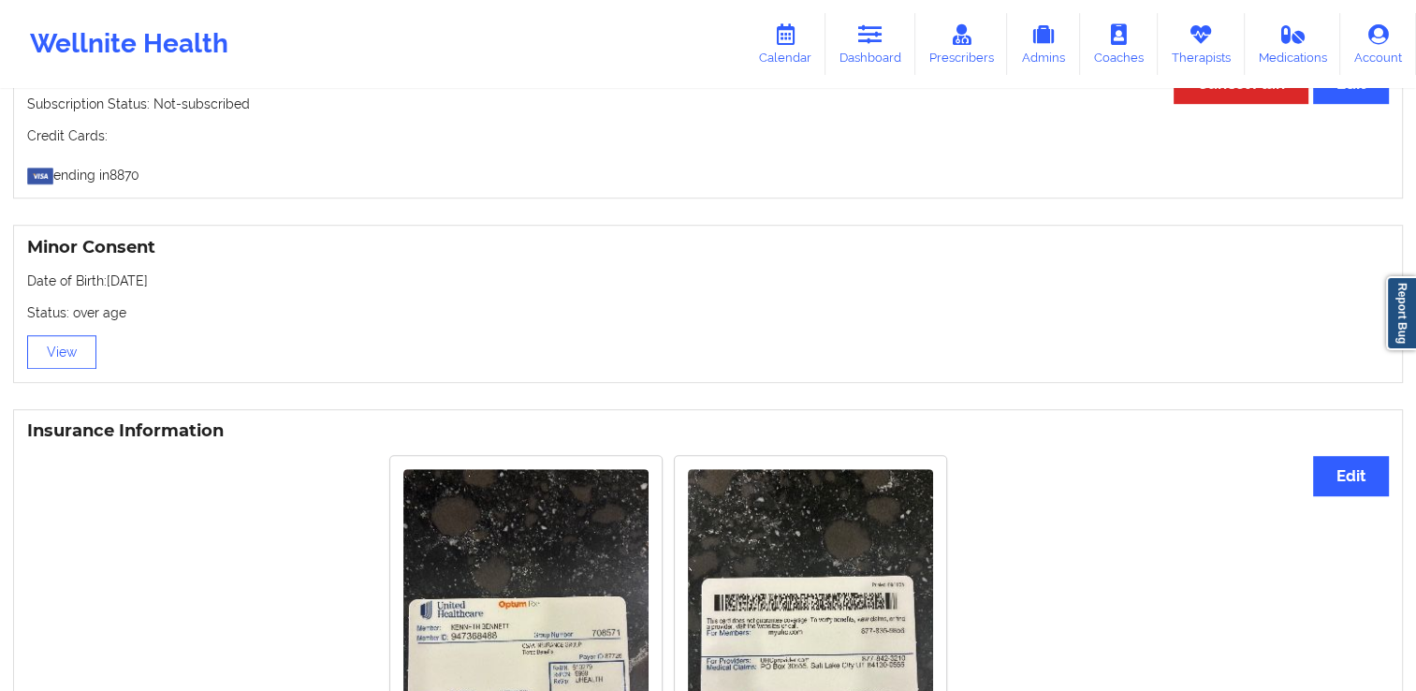
scroll to position [1074, 0]
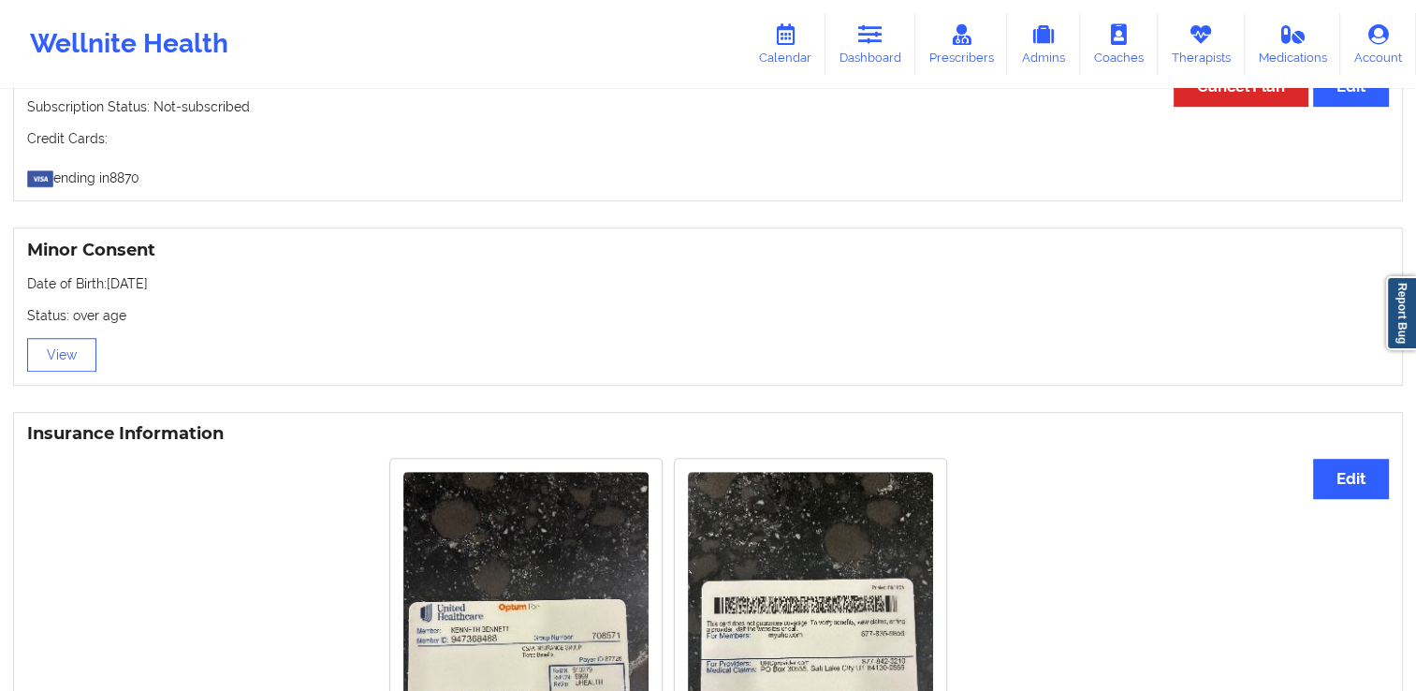
drag, startPoint x: 183, startPoint y: 294, endPoint x: 110, endPoint y: 285, distance: 73.6
click at [110, 285] on p "Date of Birth: [DEMOGRAPHIC_DATA]" at bounding box center [708, 283] width 1362 height 19
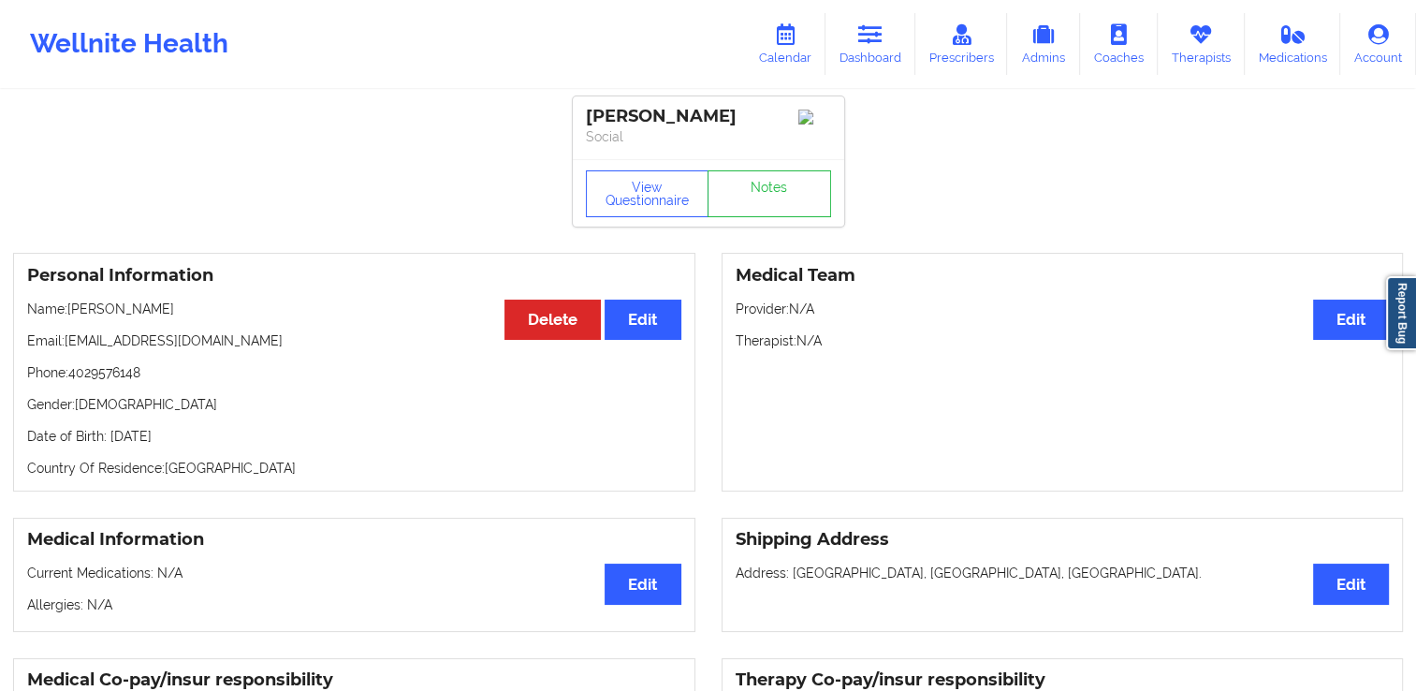
scroll to position [0, 0]
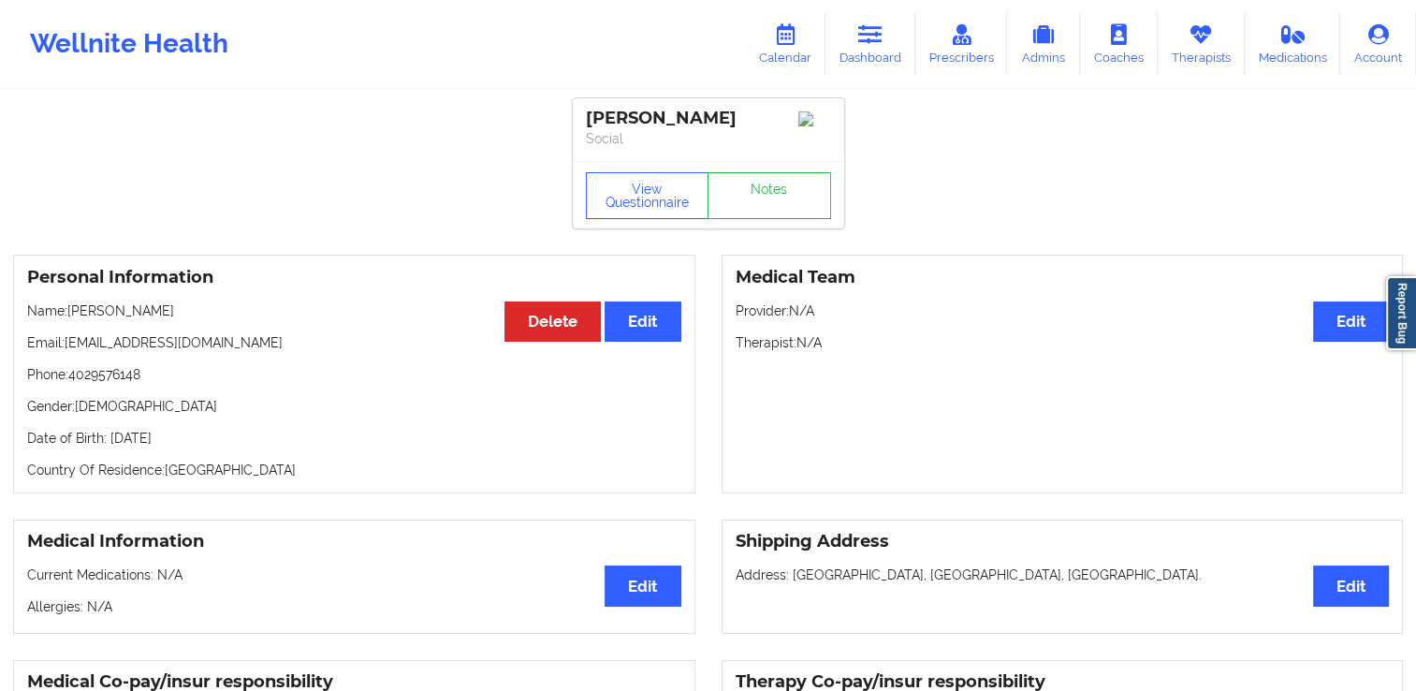
drag, startPoint x: 778, startPoint y: 125, endPoint x: 565, endPoint y: 122, distance: 212.5
